Goal: Task Accomplishment & Management: Manage account settings

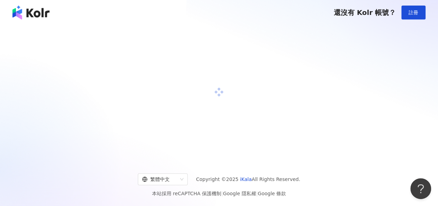
scroll to position [32, 0]
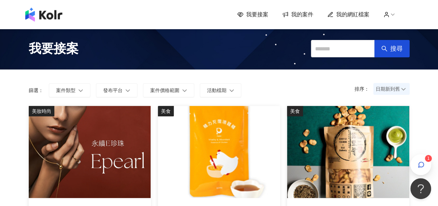
click at [362, 17] on span "我的網紅檔案" at bounding box center [353, 15] width 33 height 8
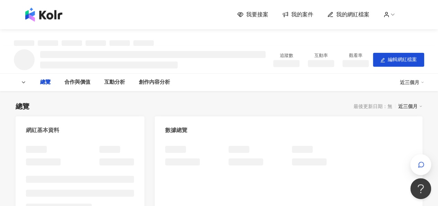
click at [312, 14] on span "我的案件" at bounding box center [302, 15] width 22 height 8
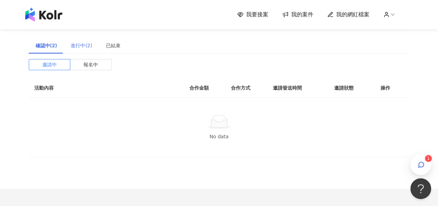
click at [83, 50] on div "進行中(2)" at bounding box center [81, 45] width 35 height 16
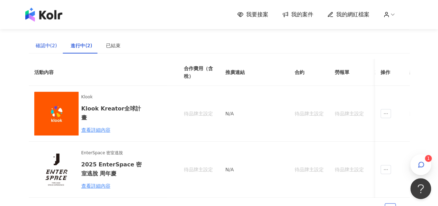
click at [44, 46] on div "確認中(2)" at bounding box center [46, 46] width 21 height 8
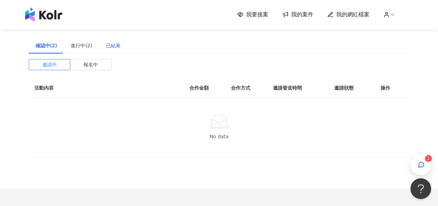
click at [107, 46] on div "已結束" at bounding box center [113, 46] width 15 height 8
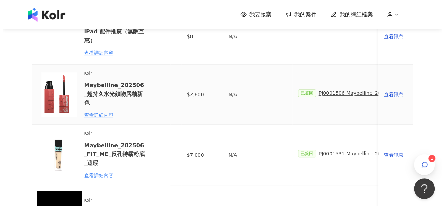
scroll to position [104, 0]
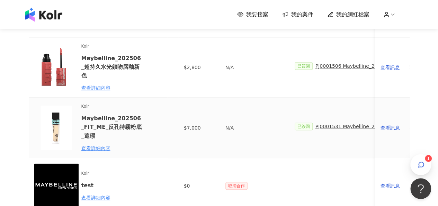
click at [320, 125] on span "PJ0001531 Maybelline_202506_FIT_ME_反孔特霧粉底_遮瑕_萊雅備忘錄" at bounding box center [398, 126] width 164 height 8
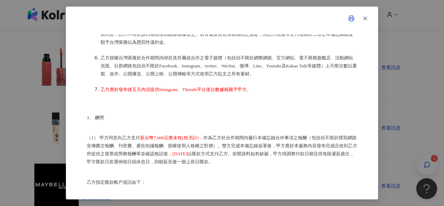
scroll to position [344, 0]
